Goal: Task Accomplishment & Management: Use online tool/utility

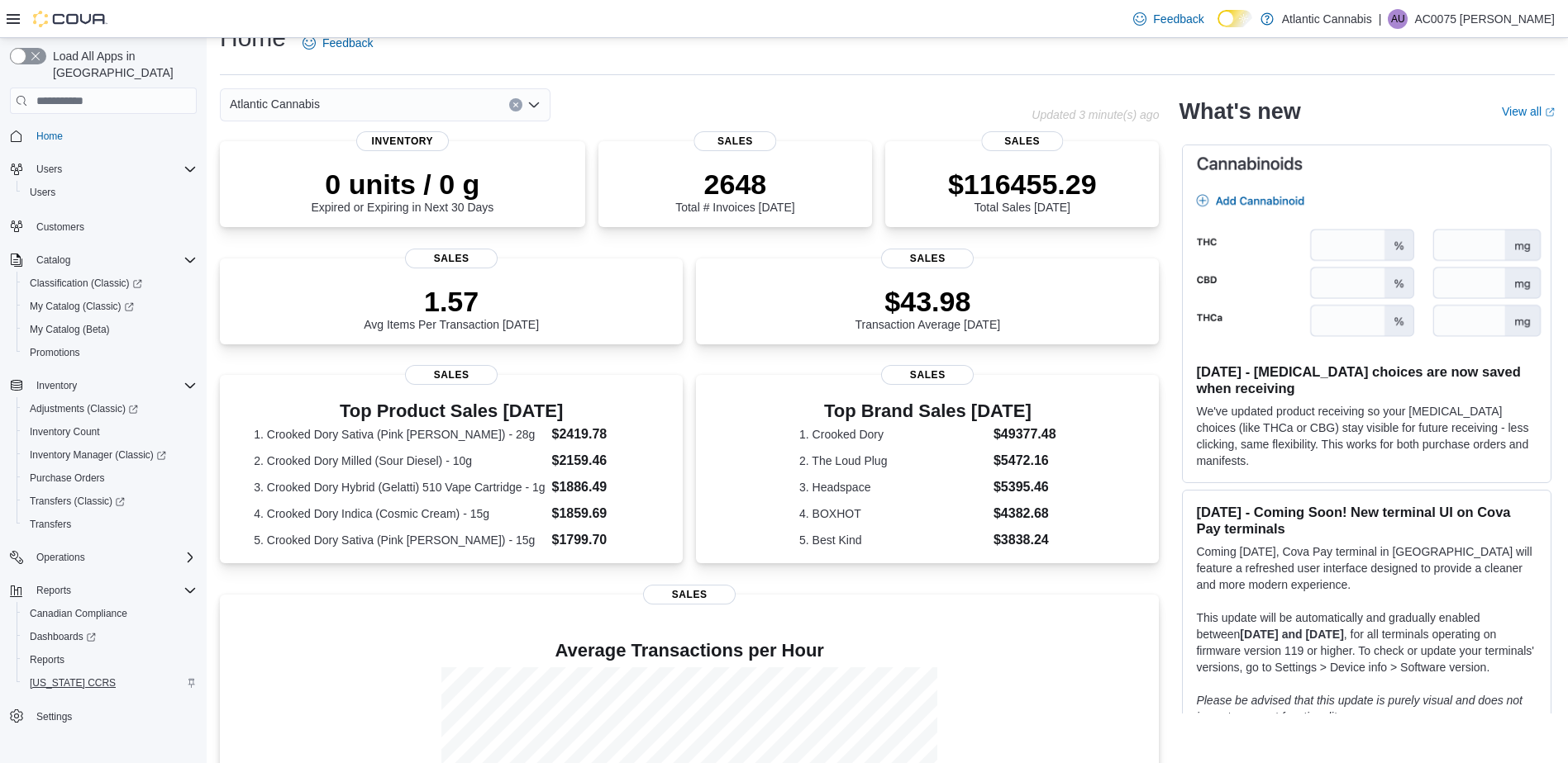
scroll to position [83, 0]
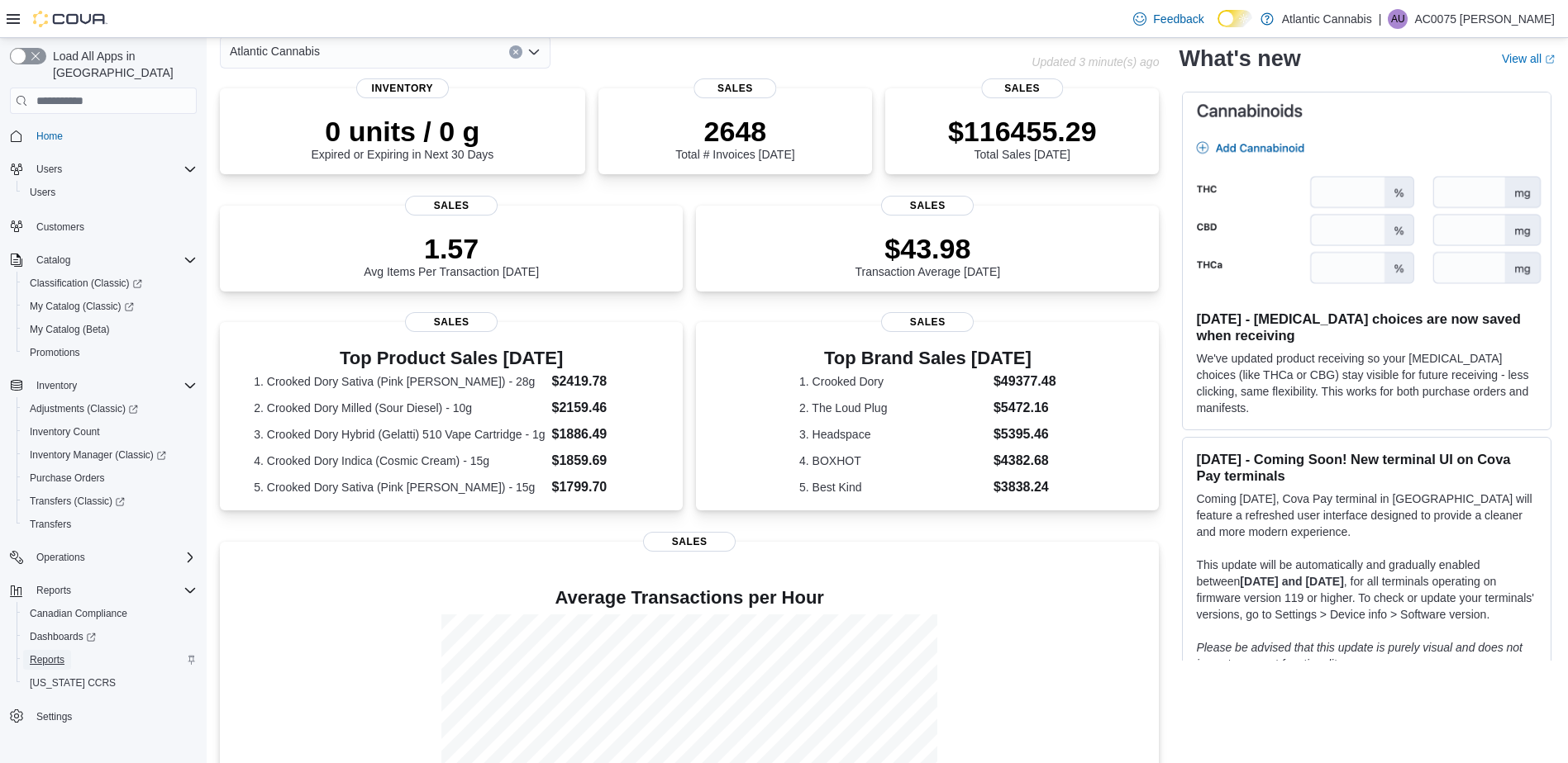
click at [60, 650] on span "Reports" at bounding box center [47, 659] width 35 height 20
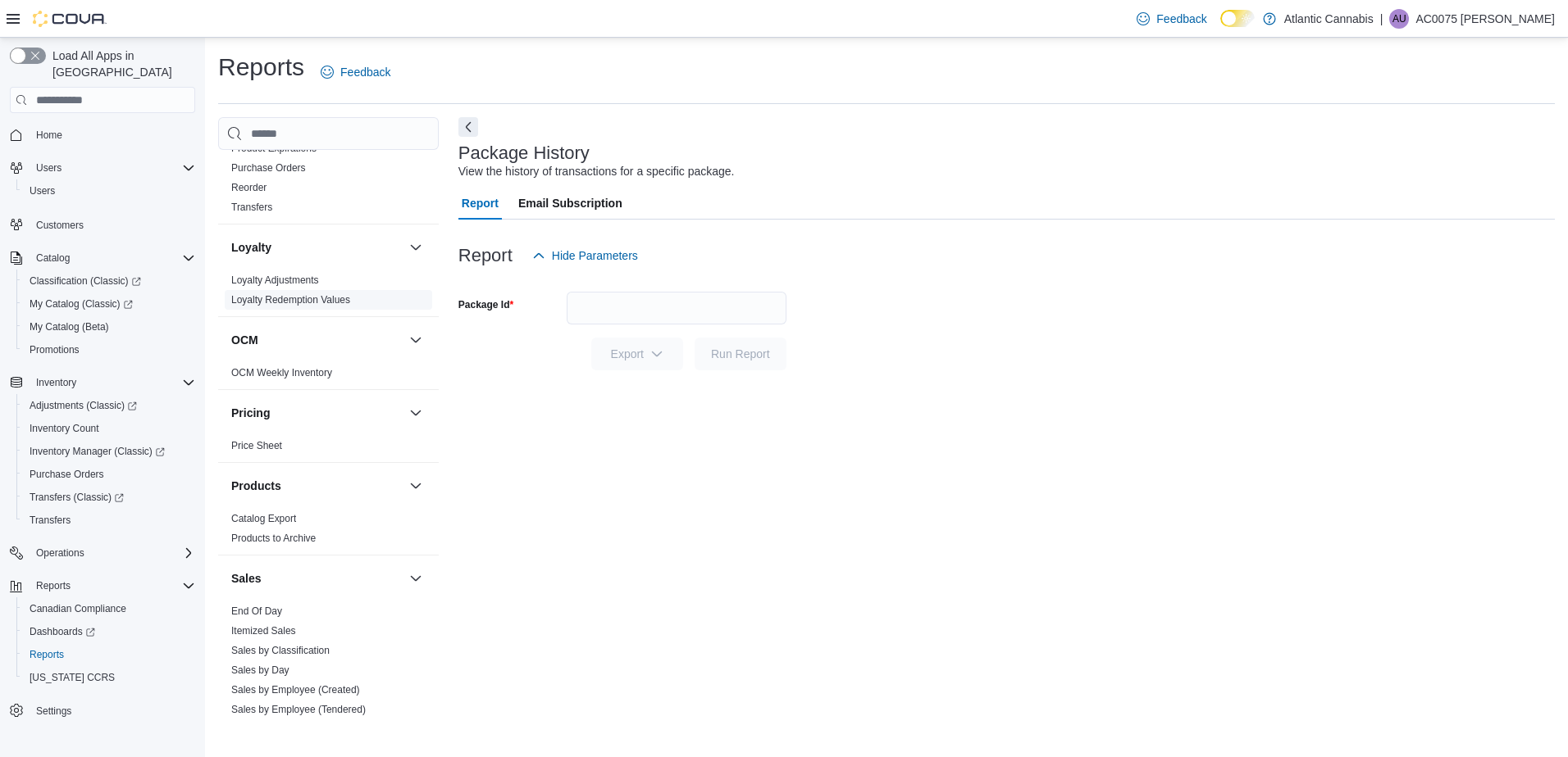
scroll to position [738, 0]
click at [276, 607] on link "End Of Day" at bounding box center [256, 611] width 51 height 11
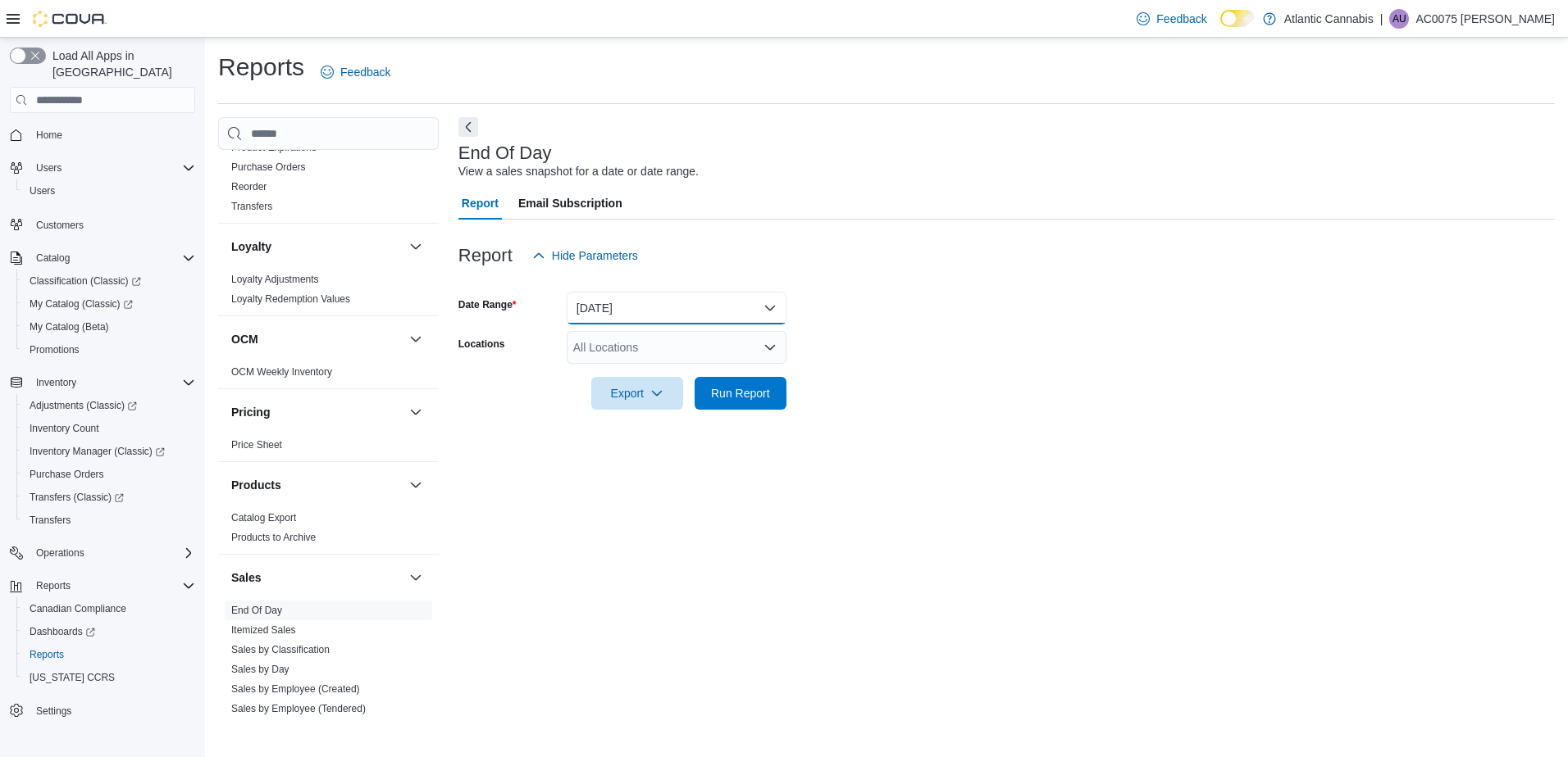
click at [673, 306] on button "[DATE]" at bounding box center [676, 307] width 219 height 32
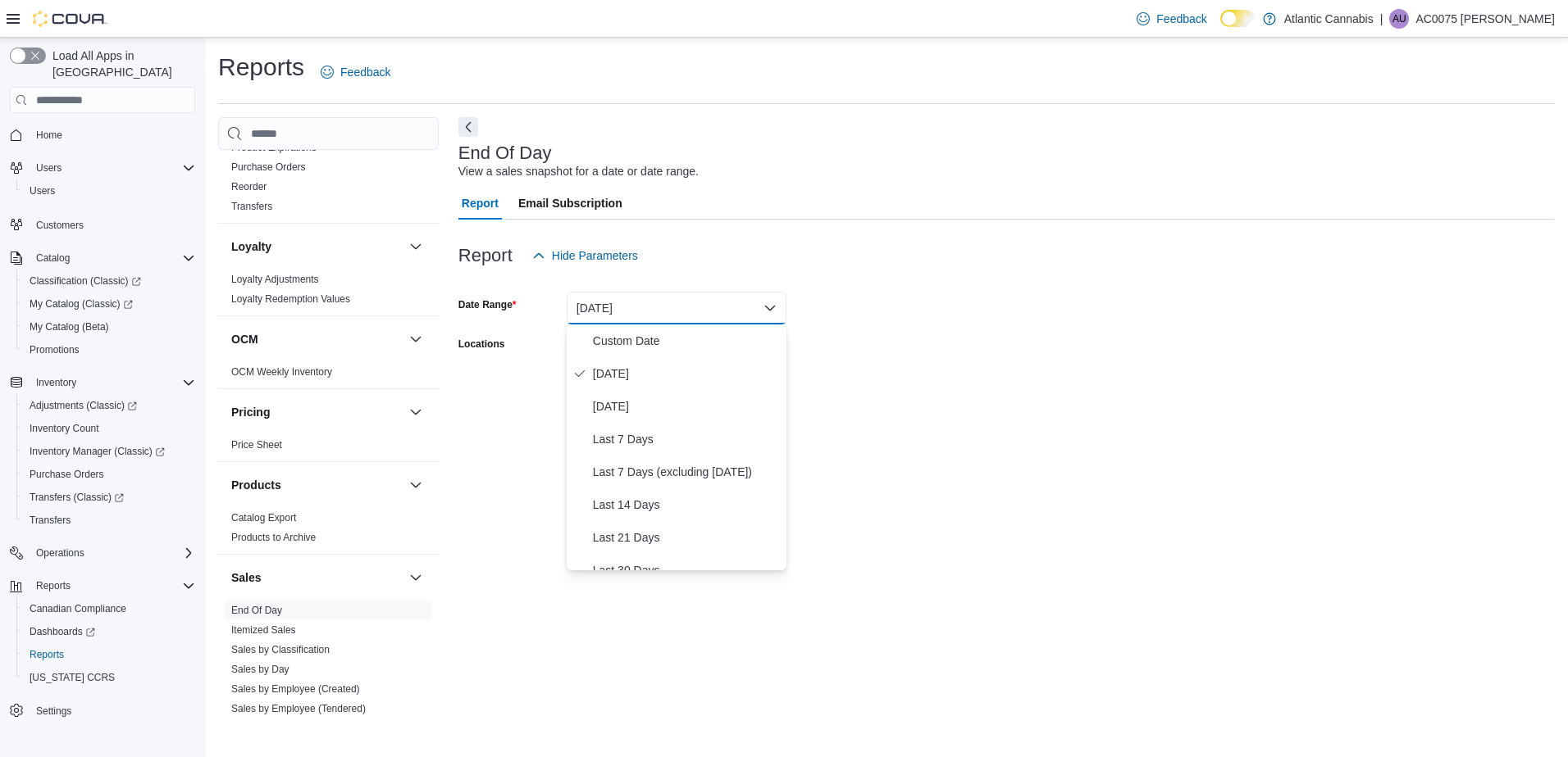
click at [944, 309] on form "Date Range [DATE] Locations All Locations Export Run Report" at bounding box center [1006, 341] width 1096 height 138
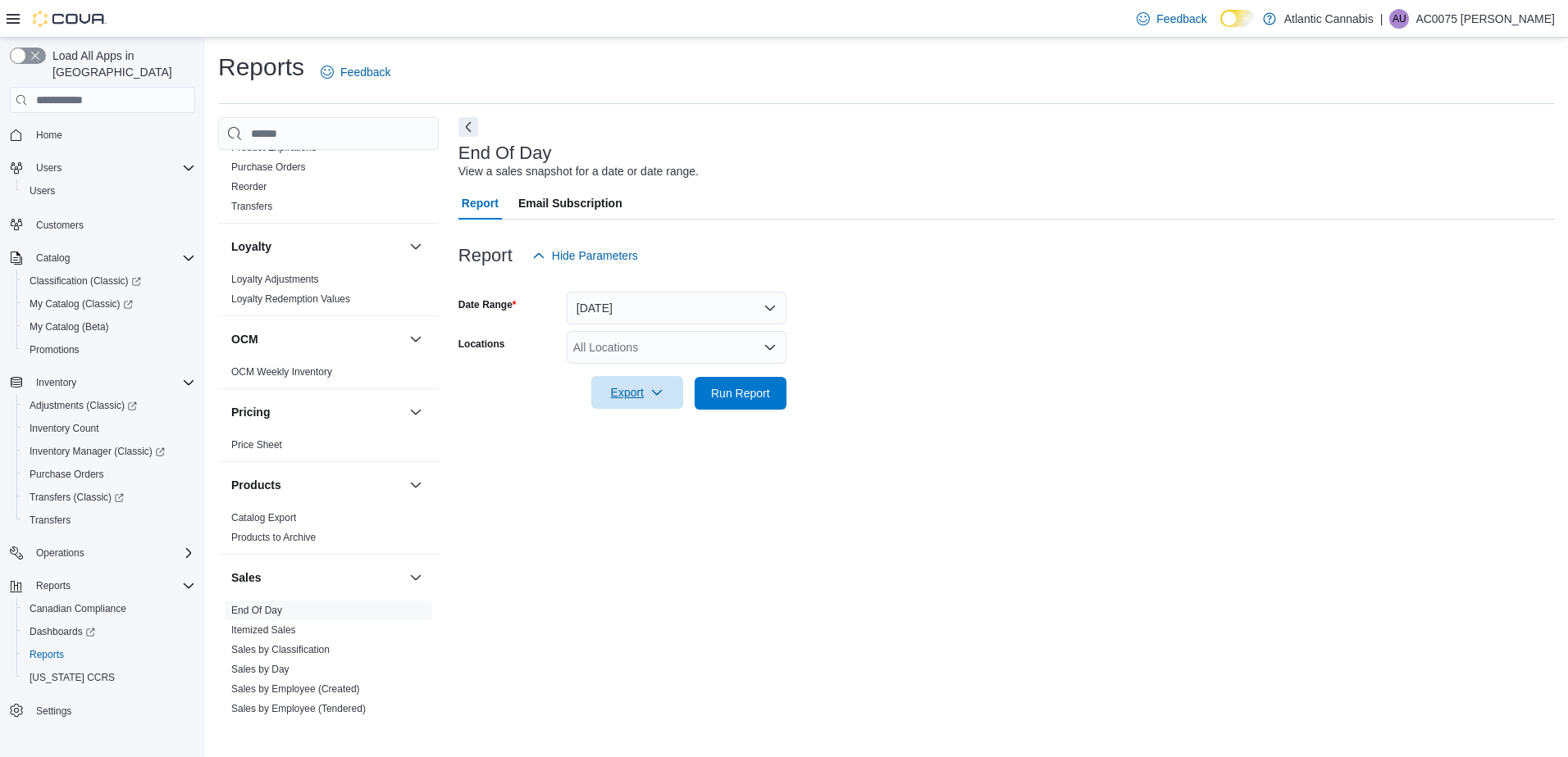
click at [681, 378] on div "Export" at bounding box center [641, 392] width 100 height 32
click at [700, 343] on div "All Locations" at bounding box center [676, 347] width 219 height 32
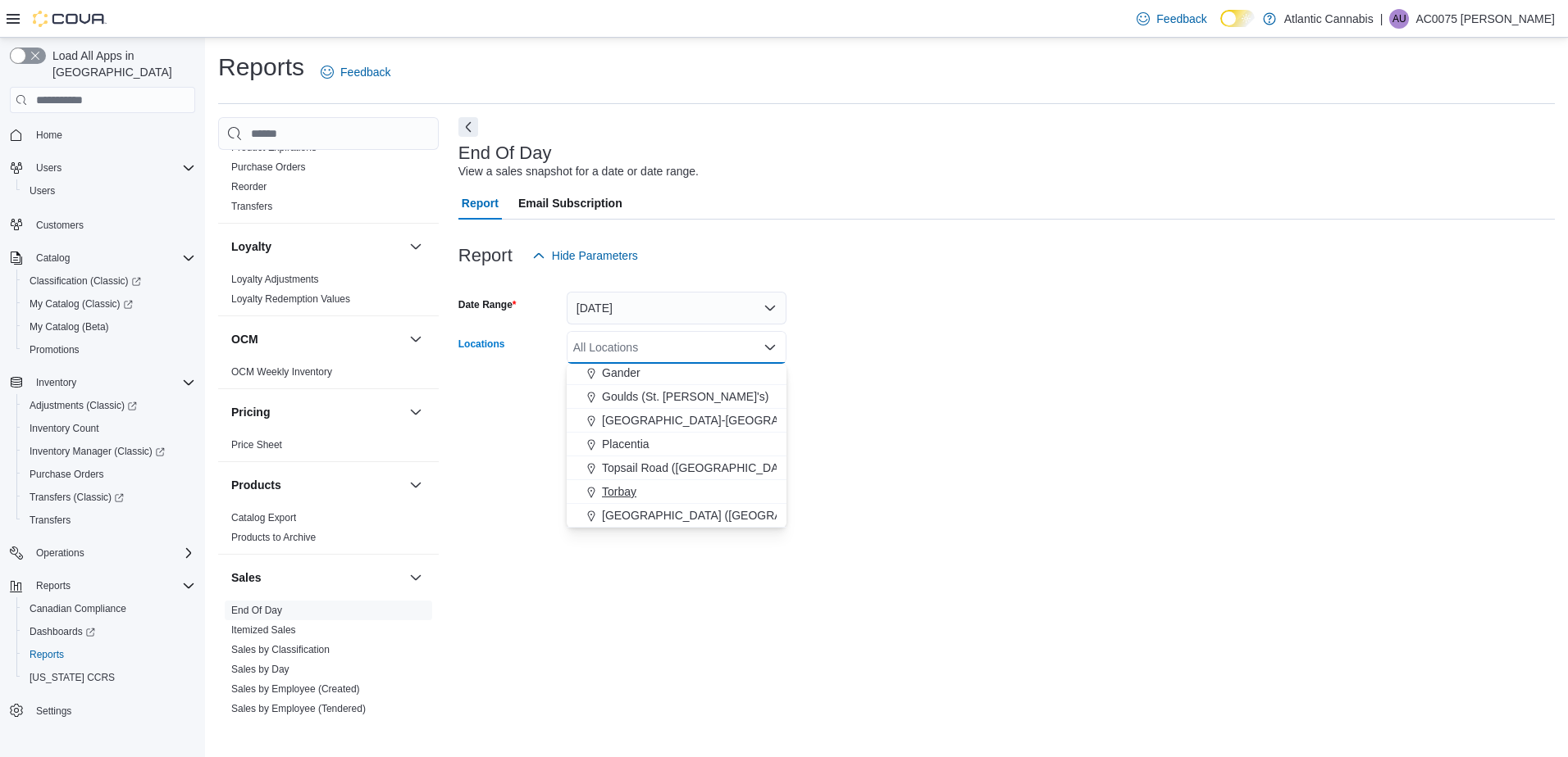
click at [632, 488] on span "Torbay" at bounding box center [618, 492] width 34 height 17
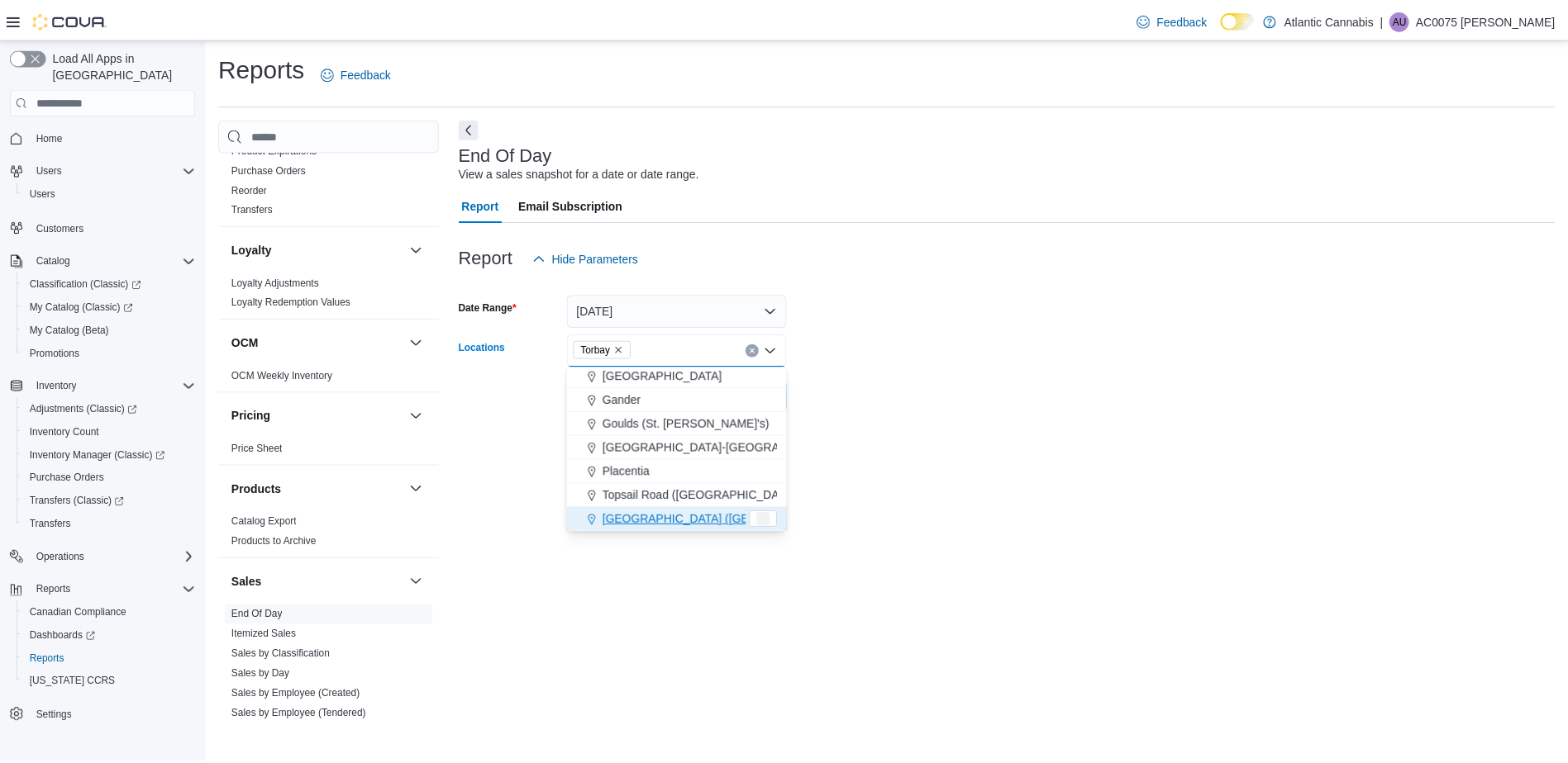
scroll to position [75, 0]
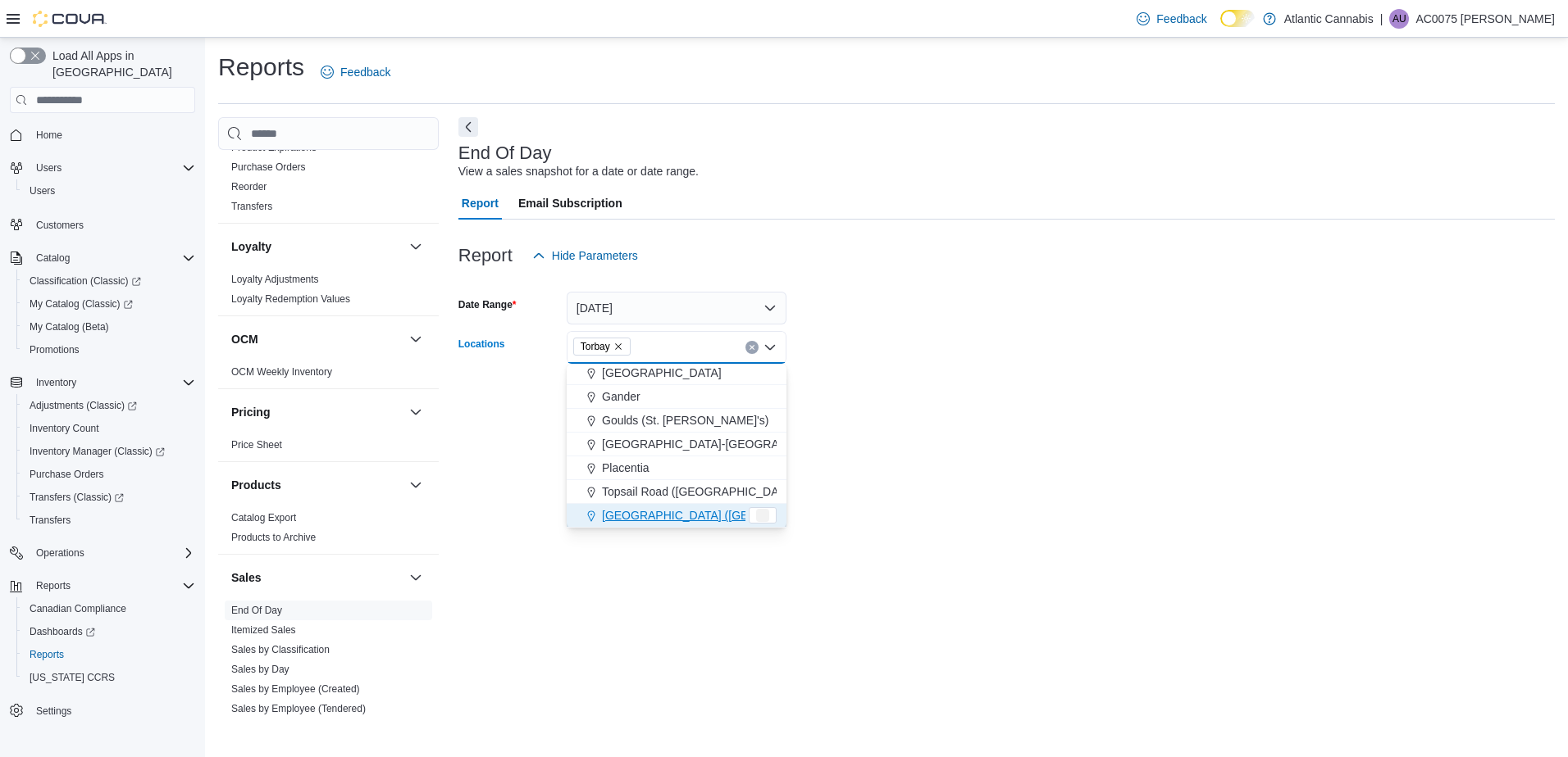
click at [907, 417] on div at bounding box center [1006, 419] width 1096 height 19
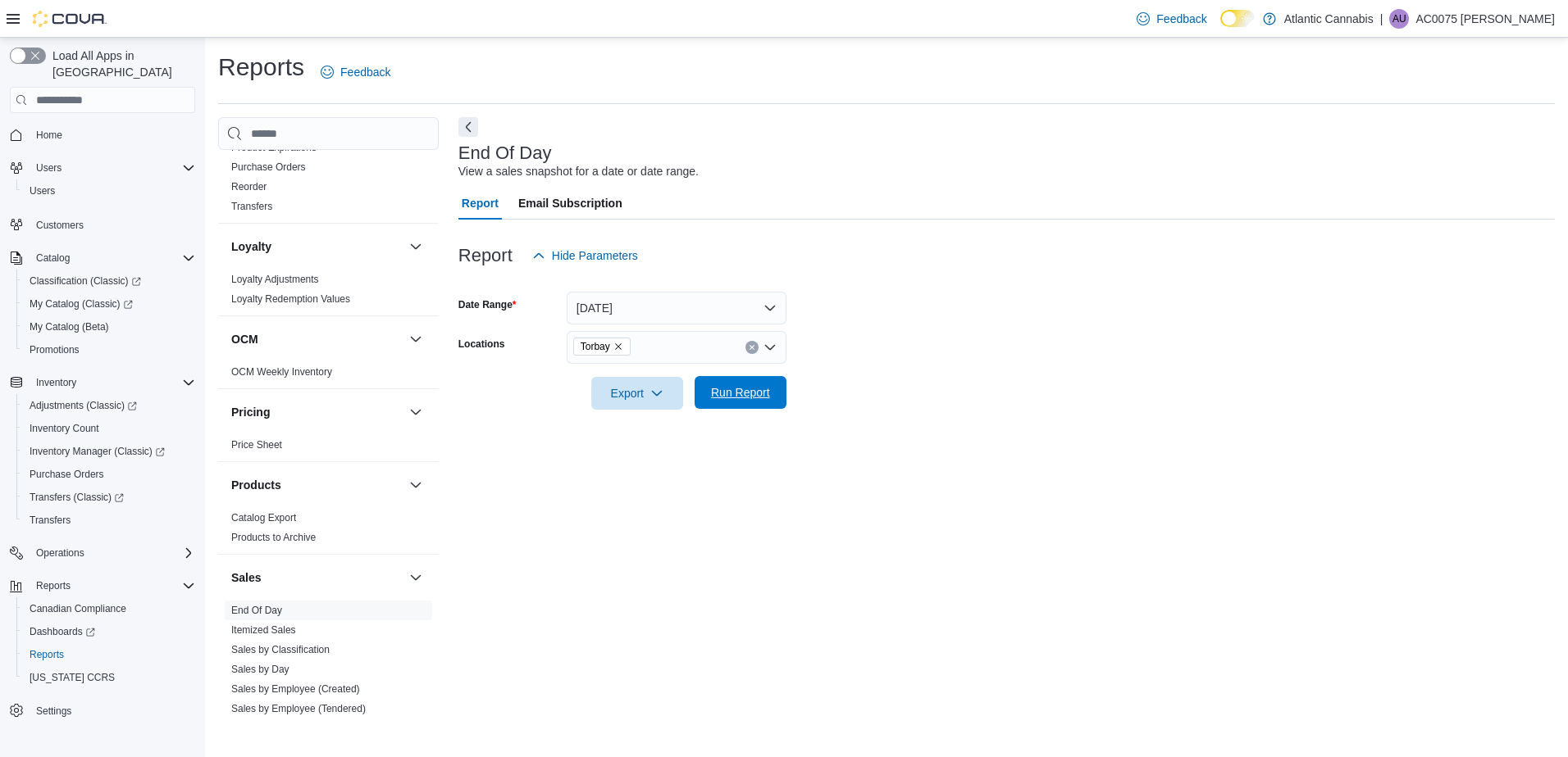
click at [762, 400] on span "Run Report" at bounding box center [740, 392] width 59 height 17
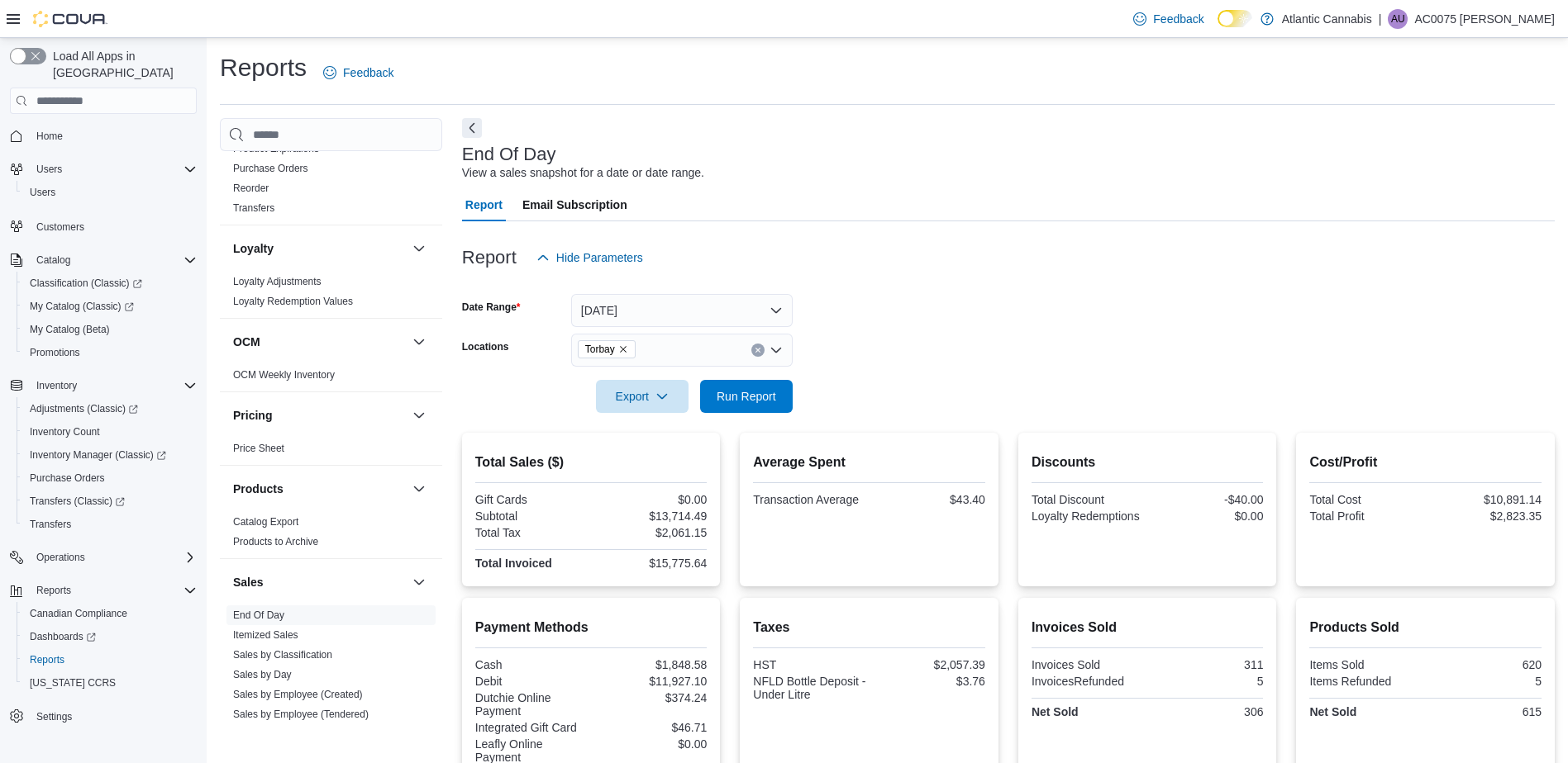
click at [1001, 300] on form "Date Range [DATE] Locations Torbay Export Run Report" at bounding box center [1008, 343] width 1093 height 139
click at [974, 287] on div at bounding box center [1008, 284] width 1093 height 20
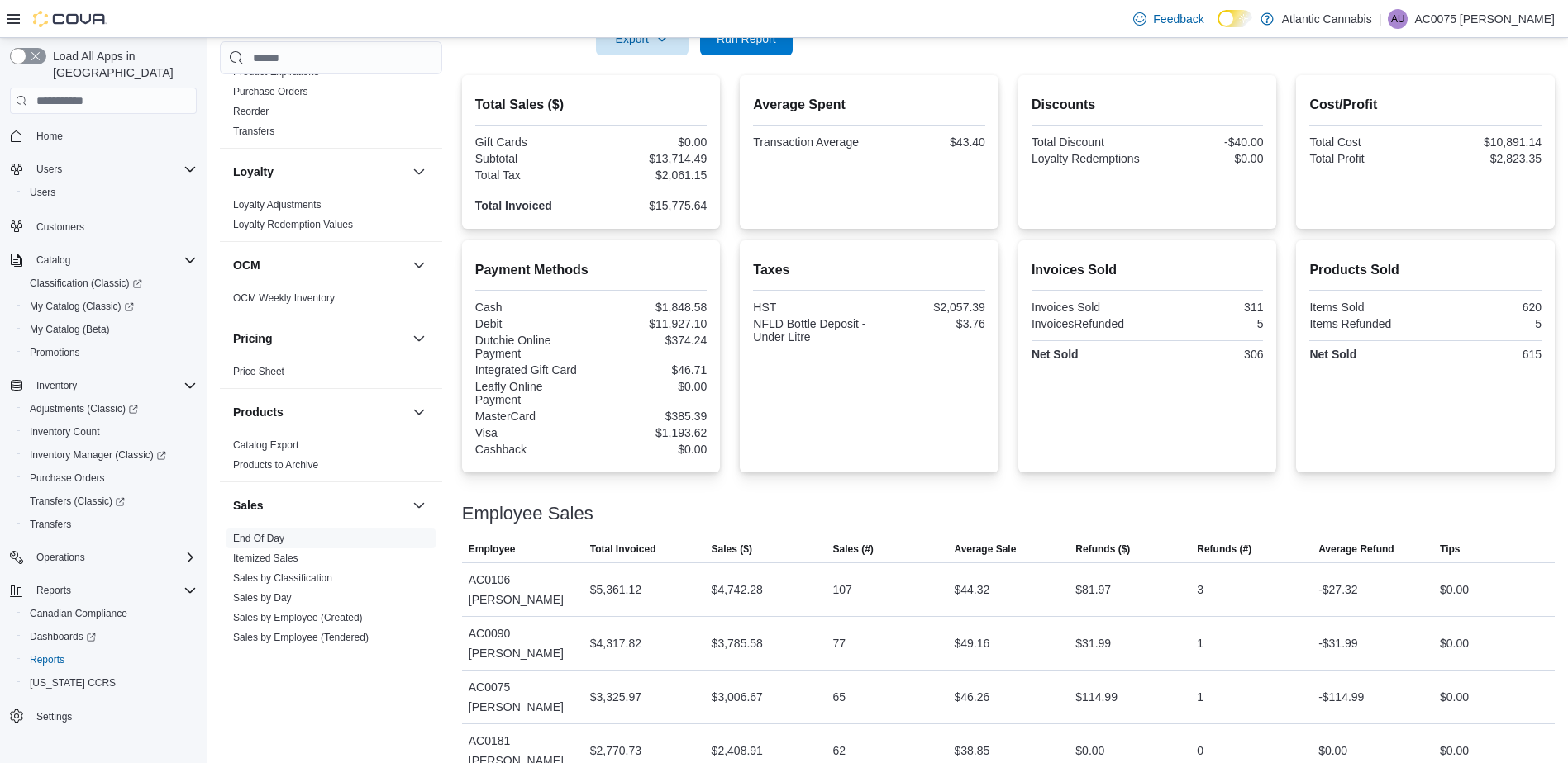
scroll to position [366, 0]
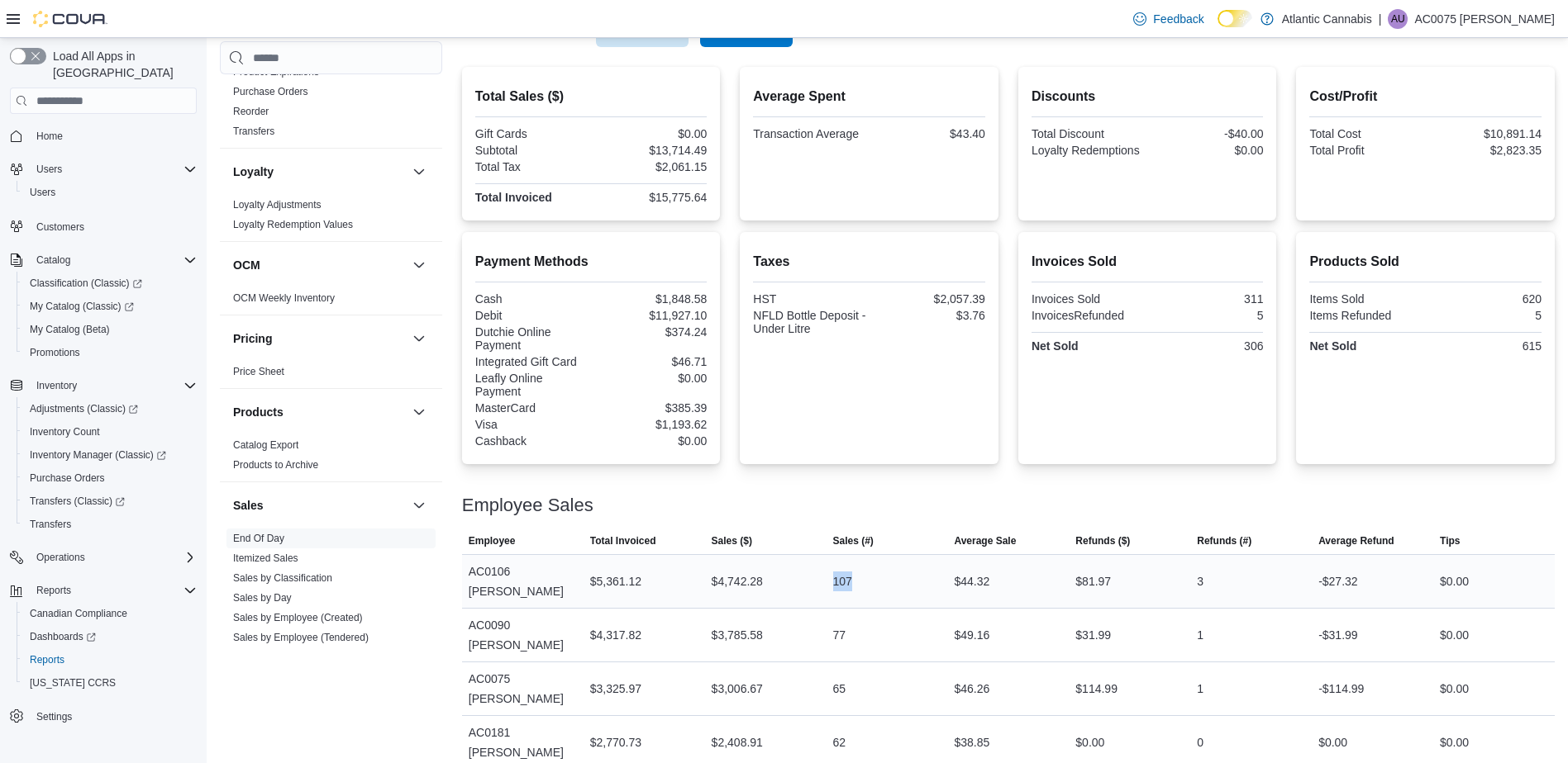
drag, startPoint x: 871, startPoint y: 584, endPoint x: 805, endPoint y: 581, distance: 66.1
click at [805, 581] on tr "Employee AC0106 [PERSON_NAME] Total Invoiced $5,361.12 Sales ($) $4,742.28 Sale…" at bounding box center [1008, 582] width 1093 height 54
click at [879, 668] on td "Sales (#) 65" at bounding box center [888, 689] width 121 height 54
click at [804, 689] on tr "Employee AC0075 Upshall Kayleigh Total Invoiced $3,325.97 Sales ($) $3,006.67 S…" at bounding box center [1008, 689] width 1093 height 54
drag, startPoint x: 804, startPoint y: 689, endPoint x: 841, endPoint y: 490, distance: 202.4
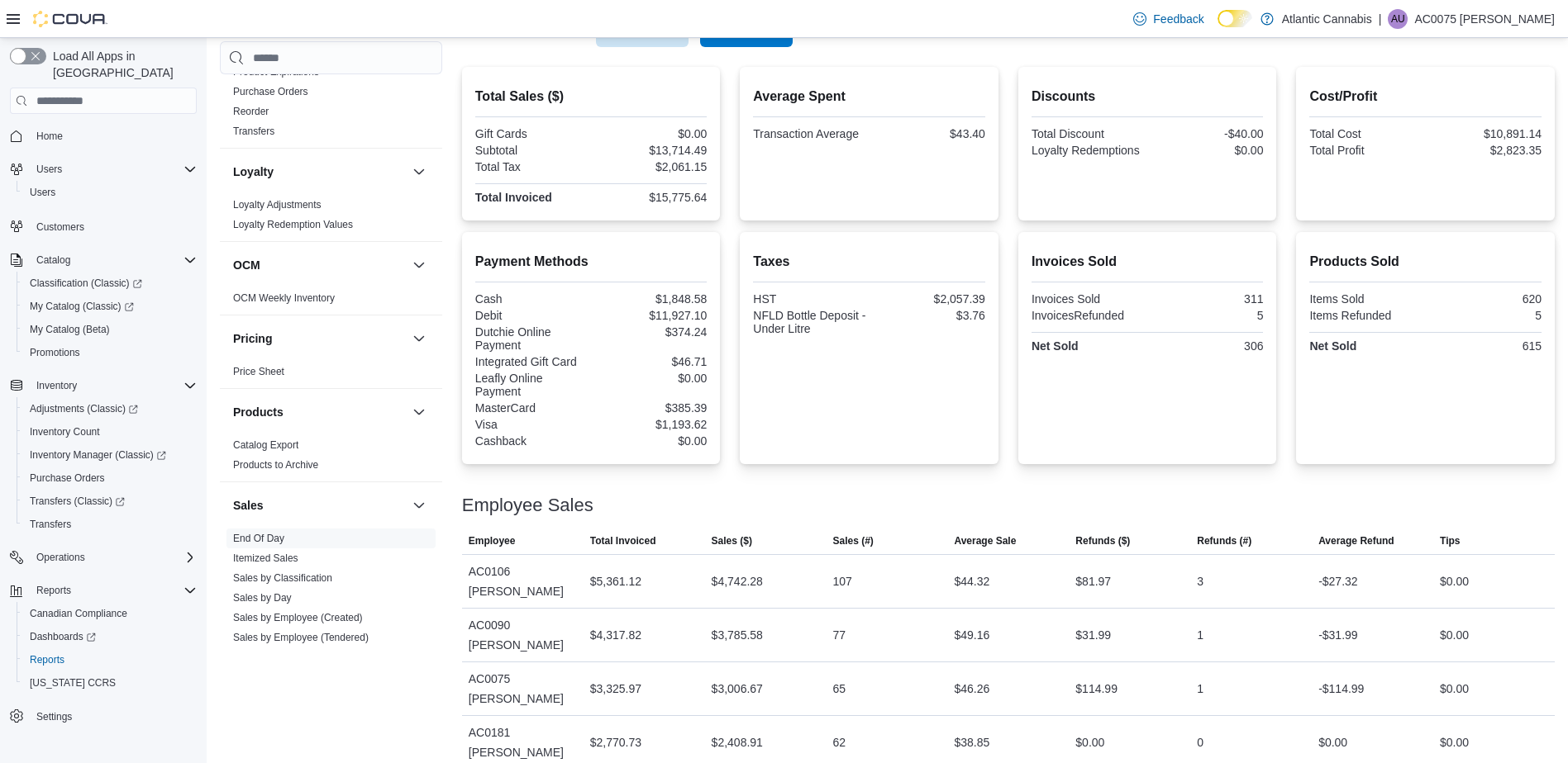
click at [841, 490] on div at bounding box center [1008, 485] width 1093 height 20
drag, startPoint x: 816, startPoint y: 727, endPoint x: 872, endPoint y: 729, distance: 56.0
click at [872, 729] on tr "Employee AC0181 [PERSON_NAME] Total Invoiced $2,770.73 Sales ($) $2,408.91 Sale…" at bounding box center [1008, 743] width 1093 height 54
drag, startPoint x: 872, startPoint y: 729, endPoint x: 882, endPoint y: 738, distance: 13.5
click at [882, 738] on div "62" at bounding box center [888, 742] width 121 height 33
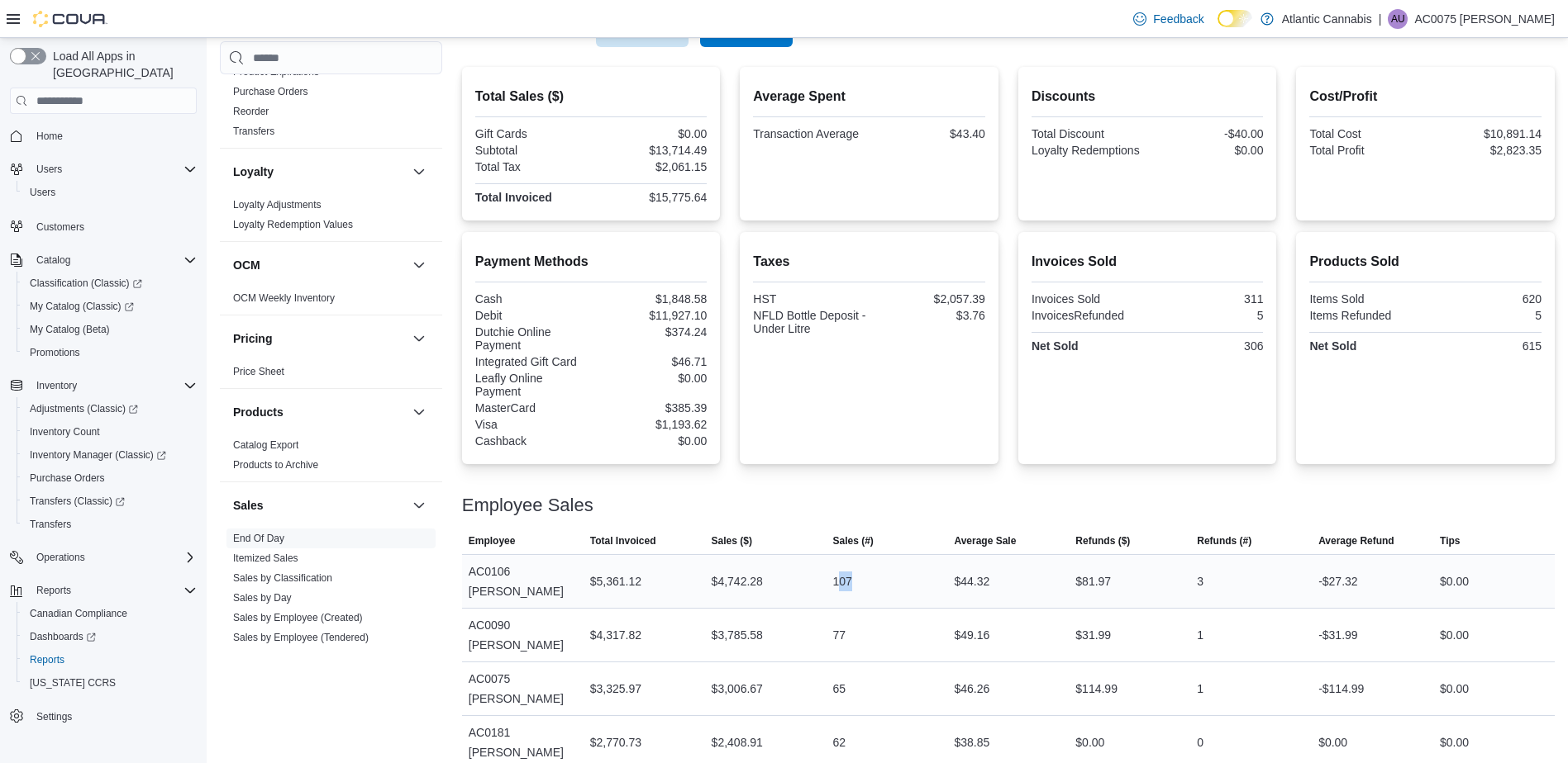
click at [844, 586] on div "107" at bounding box center [888, 581] width 121 height 33
click at [858, 605] on td "Sales (#) 107" at bounding box center [888, 582] width 121 height 54
drag, startPoint x: 897, startPoint y: 629, endPoint x: 843, endPoint y: 635, distance: 54.3
click at [843, 635] on div "77" at bounding box center [888, 634] width 121 height 33
drag, startPoint x: 843, startPoint y: 635, endPoint x: 878, endPoint y: 646, distance: 36.7
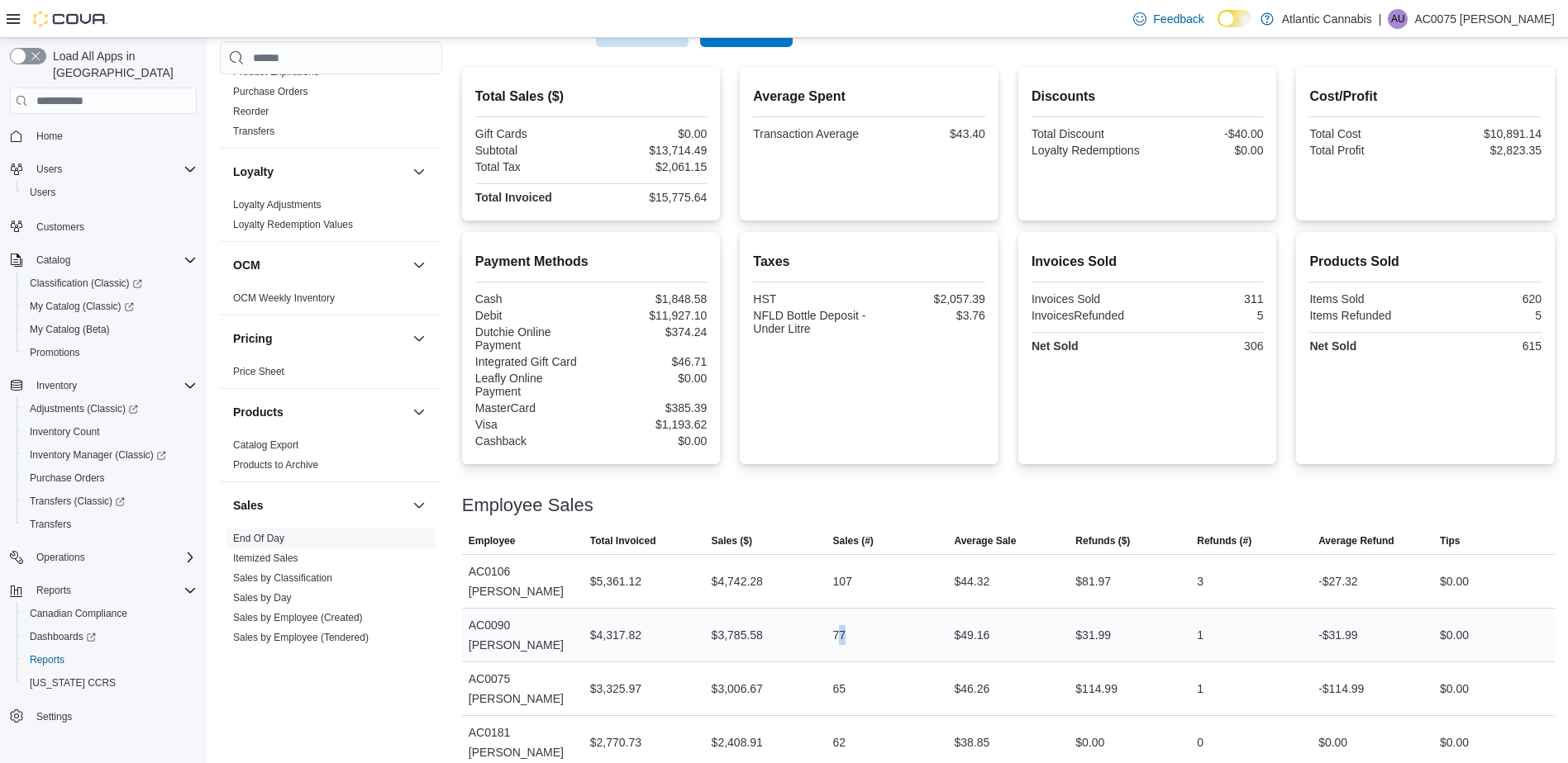
click at [878, 646] on div "77" at bounding box center [888, 634] width 121 height 33
click at [1001, 477] on div at bounding box center [1008, 485] width 1093 height 20
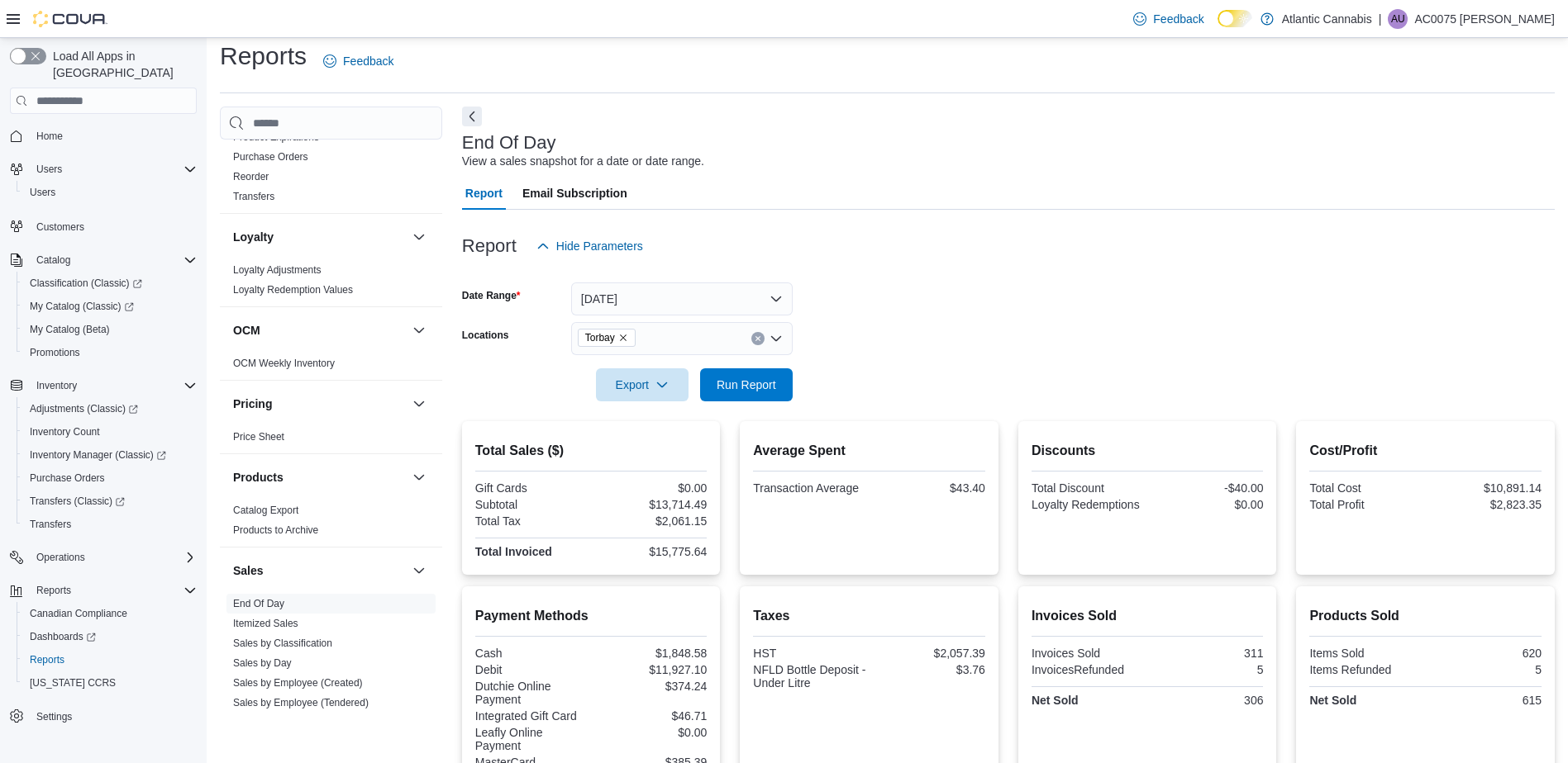
scroll to position [0, 0]
